Goal: Transaction & Acquisition: Download file/media

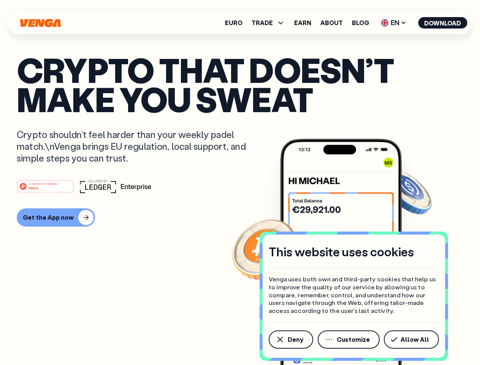
click at [240, 182] on div "#1 PRODUCT OF THE MONTH Web3" at bounding box center [240, 186] width 446 height 14
click at [290, 339] on span "Deny" at bounding box center [295, 339] width 16 height 6
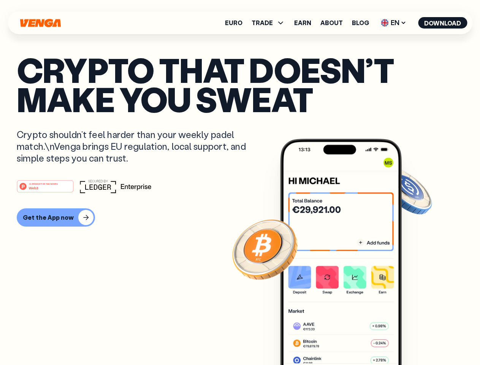
click at [349, 339] on img at bounding box center [341, 266] width 122 height 254
click at [412, 339] on article "Crypto that doesn’t make you sweat Crypto shouldn’t feel harder than your weekl…" at bounding box center [240, 197] width 446 height 285
click at [270, 23] on span "TRADE" at bounding box center [261, 23] width 21 height 6
click at [393, 23] on span "EN" at bounding box center [393, 23] width 31 height 12
click at [442, 23] on button "Download" at bounding box center [442, 22] width 49 height 11
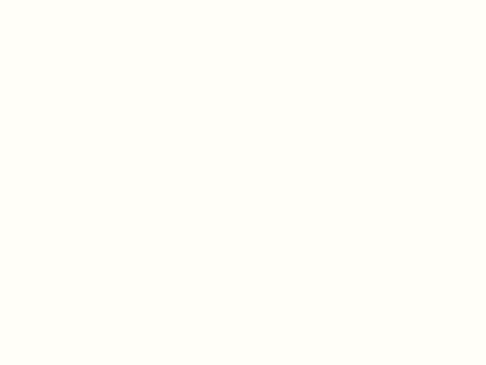
click at [240, 0] on html "This website uses cookies Venga uses both own and third-party cookies that help…" at bounding box center [243, 0] width 486 height 0
click at [55, 0] on html "This website uses cookies Venga uses both own and third-party cookies that help…" at bounding box center [243, 0] width 486 height 0
click at [46, 0] on html "This website uses cookies Venga uses both own and third-party cookies that help…" at bounding box center [243, 0] width 486 height 0
